Goal: Communication & Community: Answer question/provide support

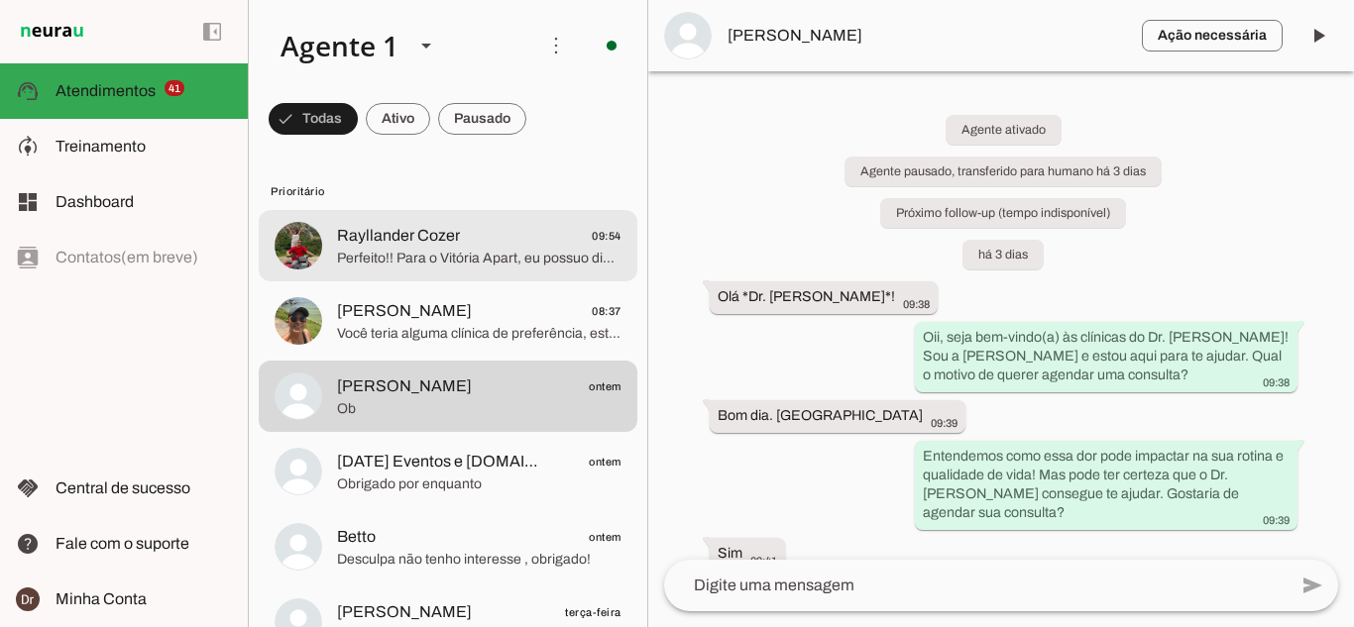
click at [440, 273] on md-item "Rayllander Cozer 09:54 Perfeito!! Para o Vitória Apart, eu possuo dia 21/10 e 2…" at bounding box center [448, 245] width 379 height 71
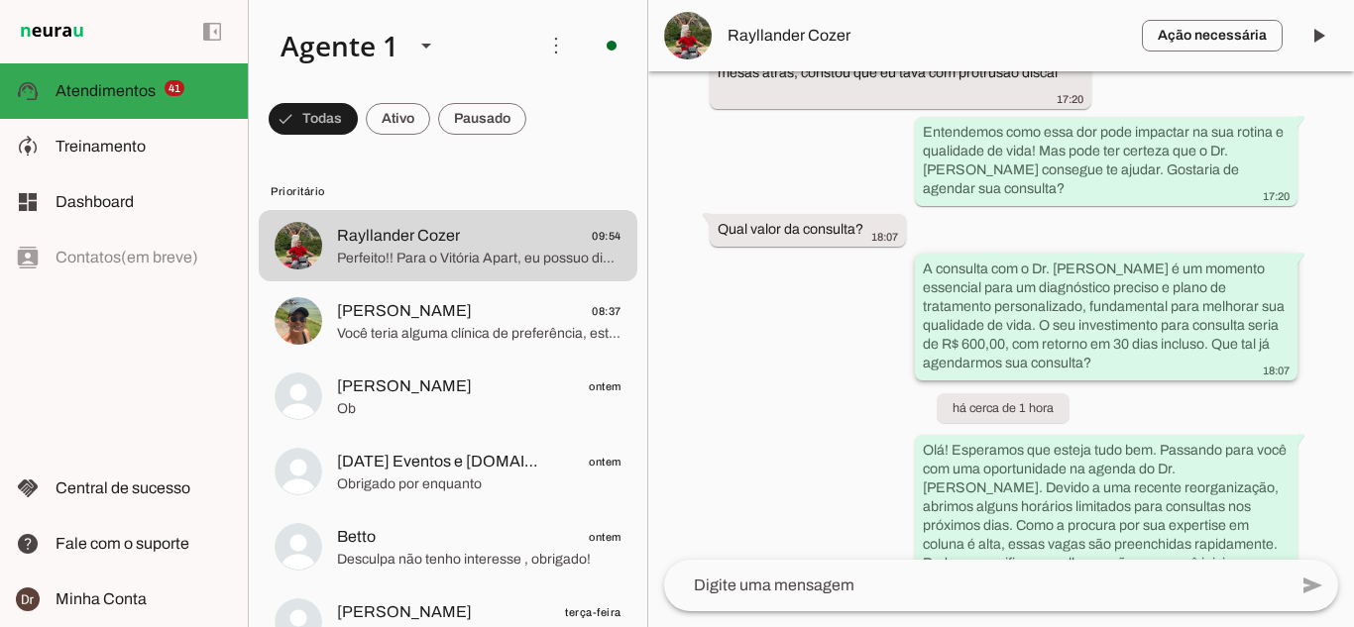
scroll to position [1386, 0]
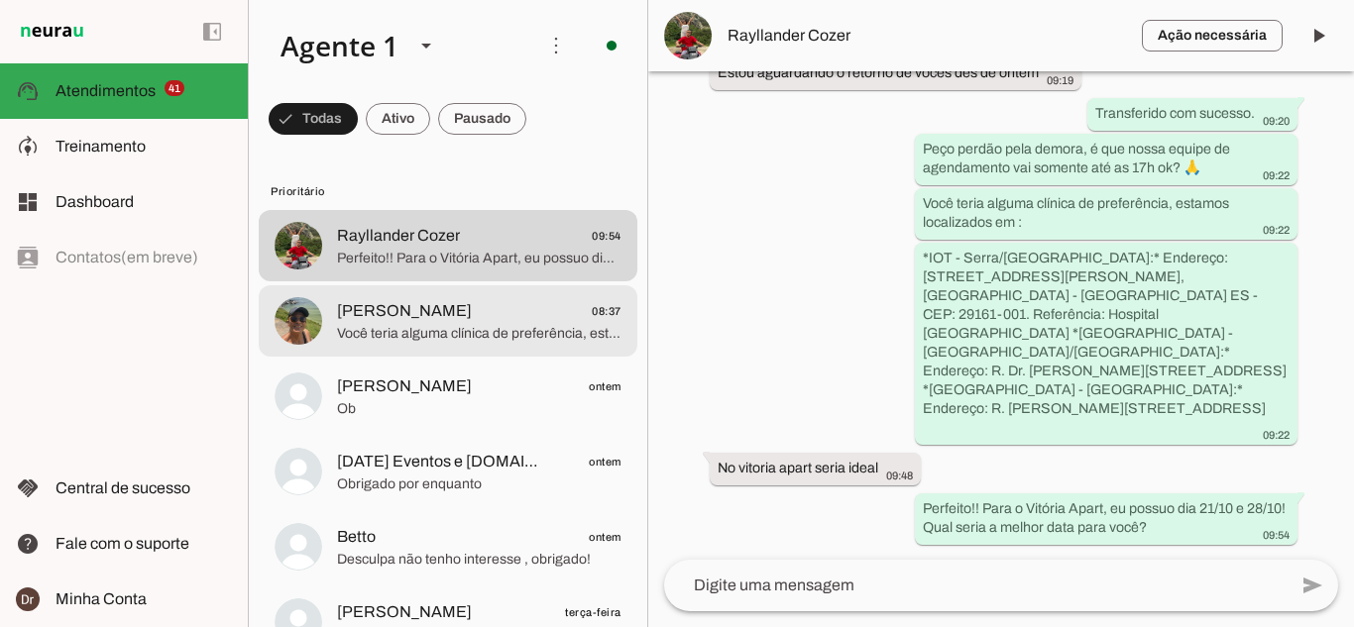
click at [418, 314] on span "[PERSON_NAME]" at bounding box center [404, 311] width 135 height 24
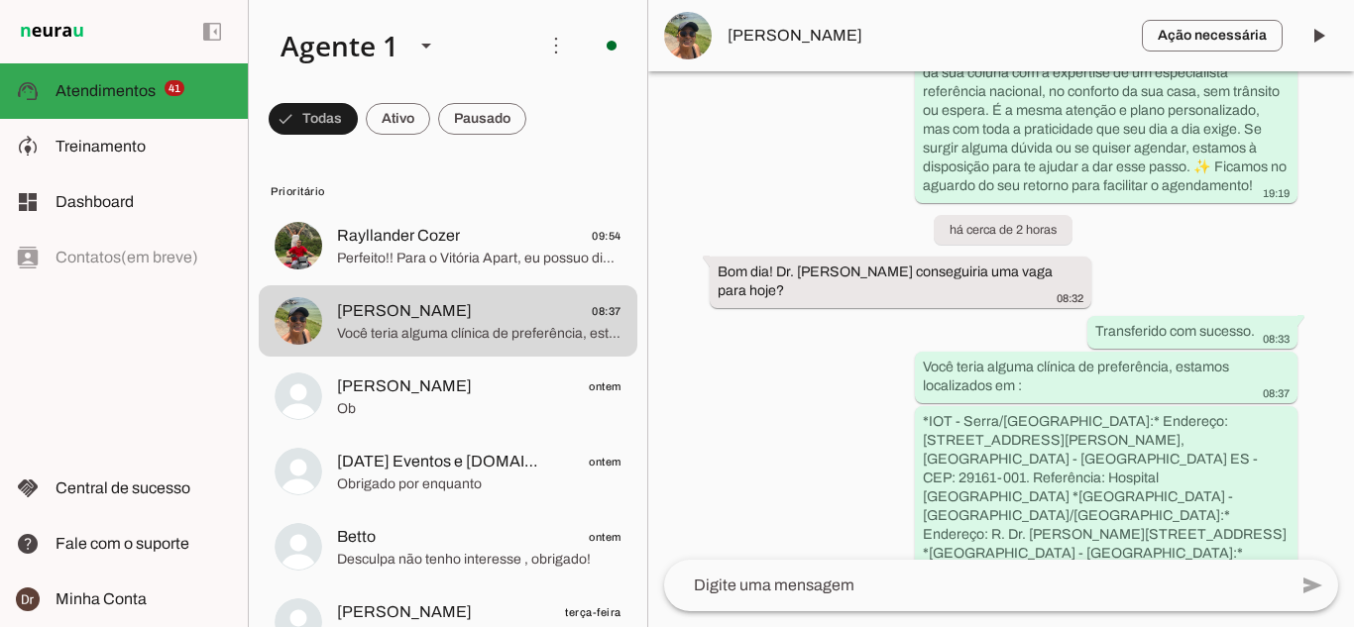
scroll to position [1503, 0]
